Goal: Navigation & Orientation: Find specific page/section

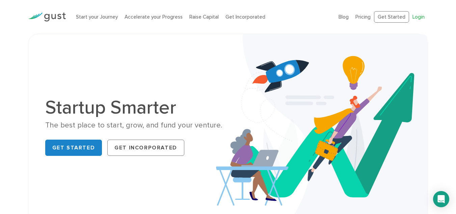
click at [420, 18] on link "Login" at bounding box center [419, 17] width 12 height 6
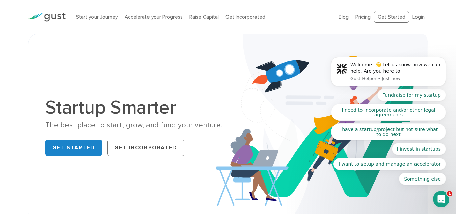
click at [343, 18] on body "Welcome! 👋 Let us know how we can help. Are you here to: Gust Helper • Just now…" at bounding box center [389, 73] width 130 height 239
click at [342, 17] on body "Welcome! 👋 Let us know how we can help. Are you here to: Gust Helper • Just now…" at bounding box center [389, 73] width 130 height 239
click at [343, 16] on body "Welcome! 👋 Let us know how we can help. Are you here to: Gust Helper • 1m ago F…" at bounding box center [389, 73] width 130 height 239
click at [365, 15] on body "Welcome! 👋 Let us know how we can help. Are you here to: Gust Helper • 1m ago F…" at bounding box center [389, 73] width 130 height 239
click at [386, 18] on body "Welcome! 👋 Let us know how we can help. Are you here to: Gust Helper • 1m ago F…" at bounding box center [389, 73] width 130 height 239
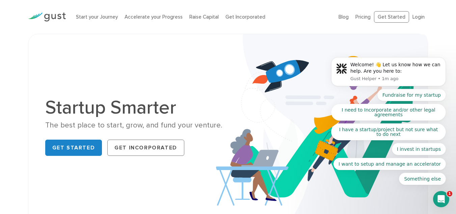
click at [361, 16] on body "Welcome! 👋 Let us know how we can help. Are you here to: Gust Helper • 1m ago F…" at bounding box center [389, 73] width 130 height 239
click at [332, 19] on body "Welcome! 👋 Let us know how we can help. Are you here to: Gust Helper • 1m ago F…" at bounding box center [389, 73] width 130 height 239
click at [417, 17] on body "Welcome! 👋 Let us know how we can help. Are you here to: Gust Helper • 1m ago F…" at bounding box center [389, 73] width 130 height 239
click at [419, 16] on body "Welcome! 👋 Let us know how we can help. Are you here to: Gust Helper • 1m ago F…" at bounding box center [389, 73] width 130 height 239
click at [418, 16] on body "Welcome! 👋 Let us know how we can help. Are you here to: Gust Helper • 1m ago F…" at bounding box center [389, 73] width 130 height 239
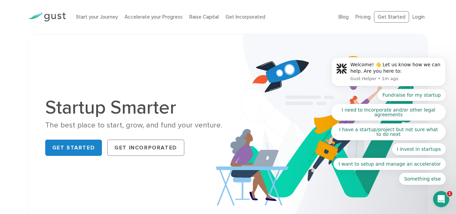
click at [366, 13] on body "Welcome! 👋 Let us know how we can help. Are you here to: Gust Helper • 1m ago F…" at bounding box center [389, 73] width 130 height 239
click at [342, 18] on body "Welcome! 👋 Let us know how we can help. Are you here to: Gust Helper • 1m ago F…" at bounding box center [389, 73] width 130 height 239
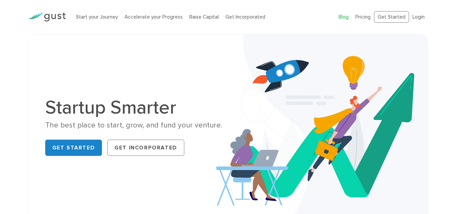
click at [346, 18] on link "Blog" at bounding box center [344, 17] width 10 height 6
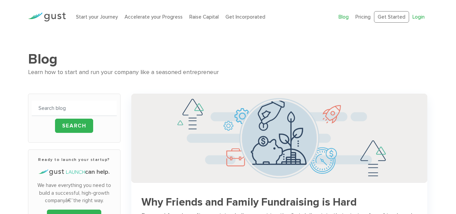
click at [415, 17] on link "Login" at bounding box center [419, 17] width 12 height 6
